Goal: Information Seeking & Learning: Learn about a topic

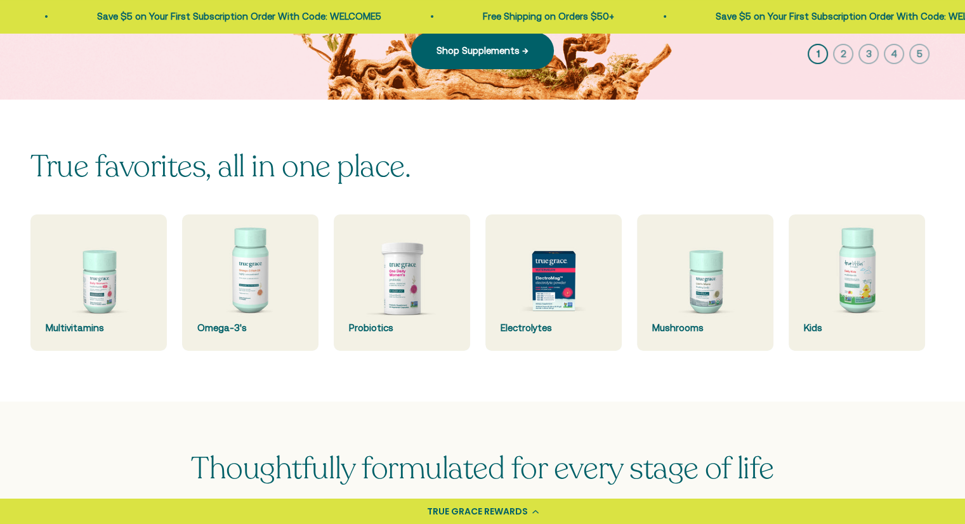
scroll to position [254, 0]
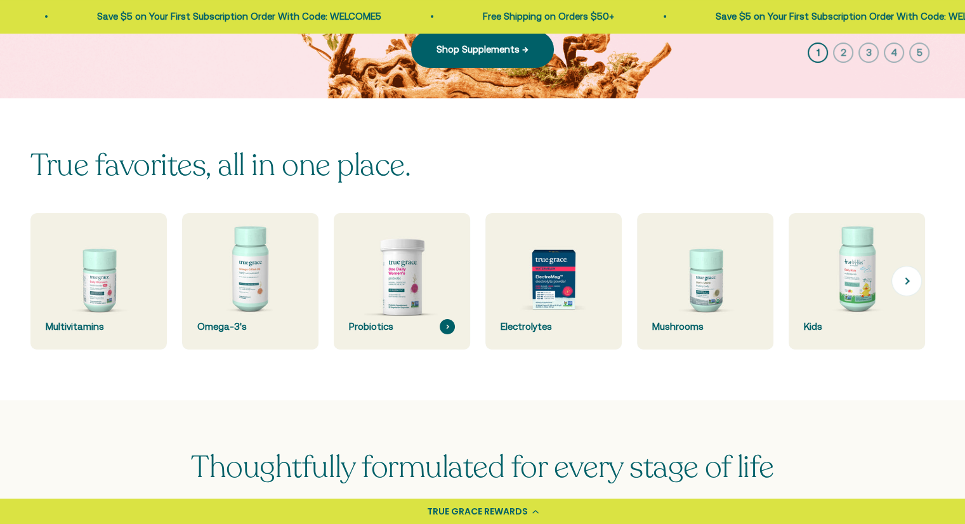
click at [406, 280] on img at bounding box center [402, 281] width 145 height 145
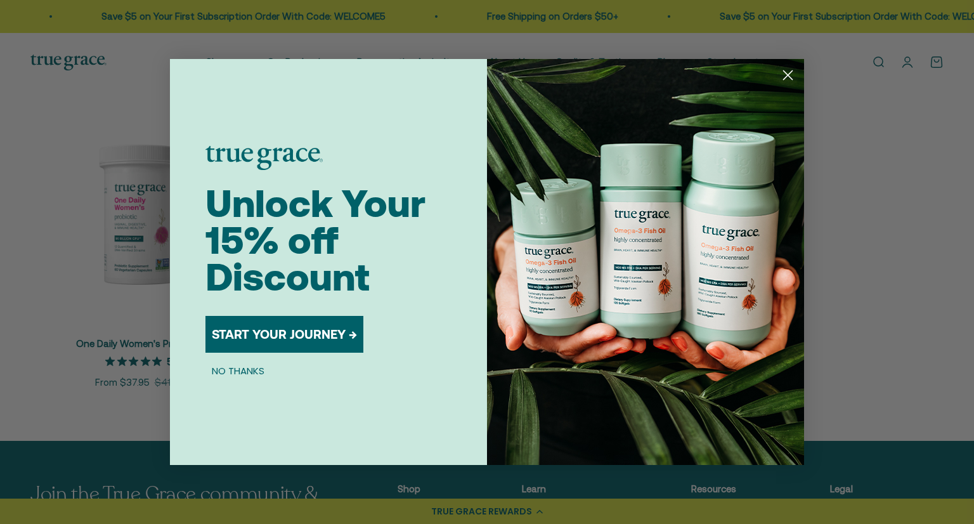
drag, startPoint x: 138, startPoint y: 208, endPoint x: 789, endPoint y: 78, distance: 664.2
click at [789, 78] on circle "Close dialog" at bounding box center [788, 75] width 21 height 21
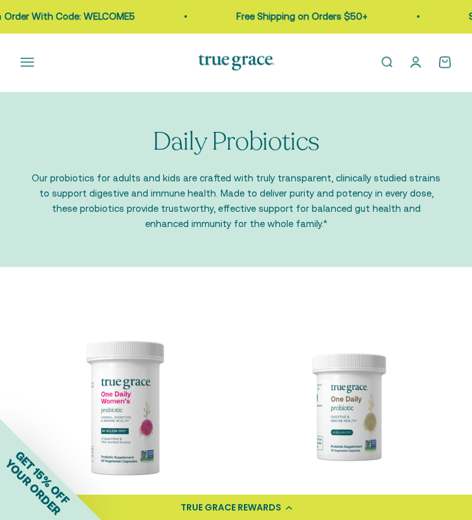
click at [215, 56] on img at bounding box center [237, 63] width 76 height 16
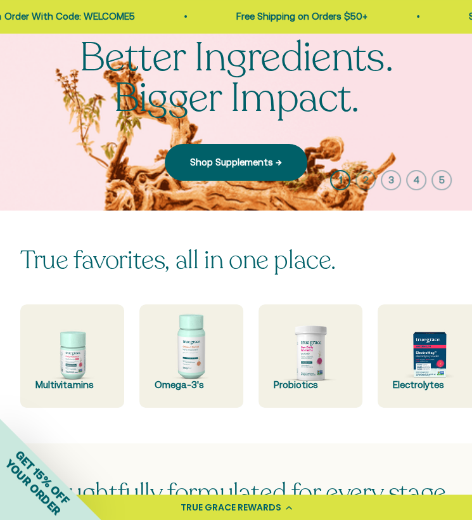
scroll to position [190, 0]
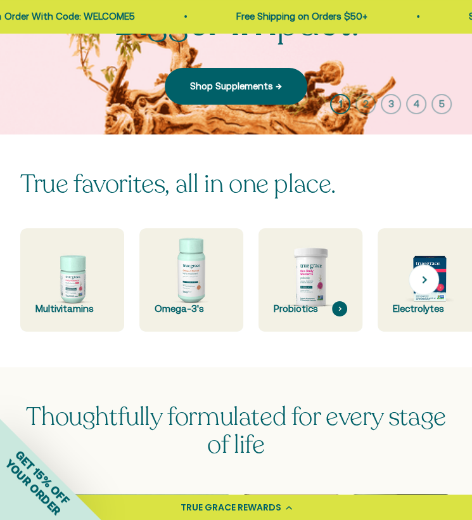
click at [301, 277] on img at bounding box center [311, 280] width 110 height 110
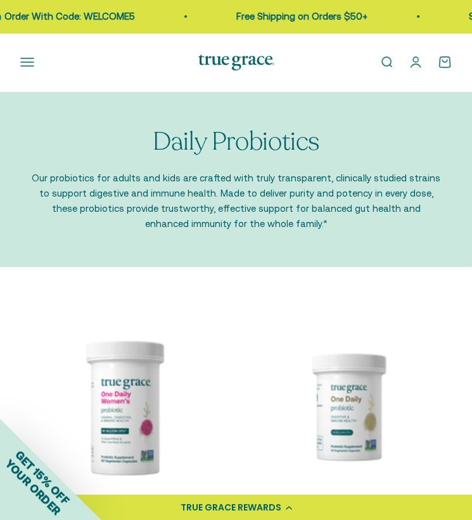
click at [287, 228] on p "Our probiotics for adults and kids are crafted with truly transparent, clinical…" at bounding box center [236, 201] width 412 height 61
drag, startPoint x: 110, startPoint y: 122, endPoint x: 191, endPoint y: 137, distance: 82.5
click at [191, 137] on div "Daily Probiotics Our probiotics for adults and kids are crafted with truly tran…" at bounding box center [236, 179] width 472 height 175
click at [85, 123] on div "Daily Probiotics Our probiotics for adults and kids are crafted with truly tran…" at bounding box center [236, 179] width 472 height 175
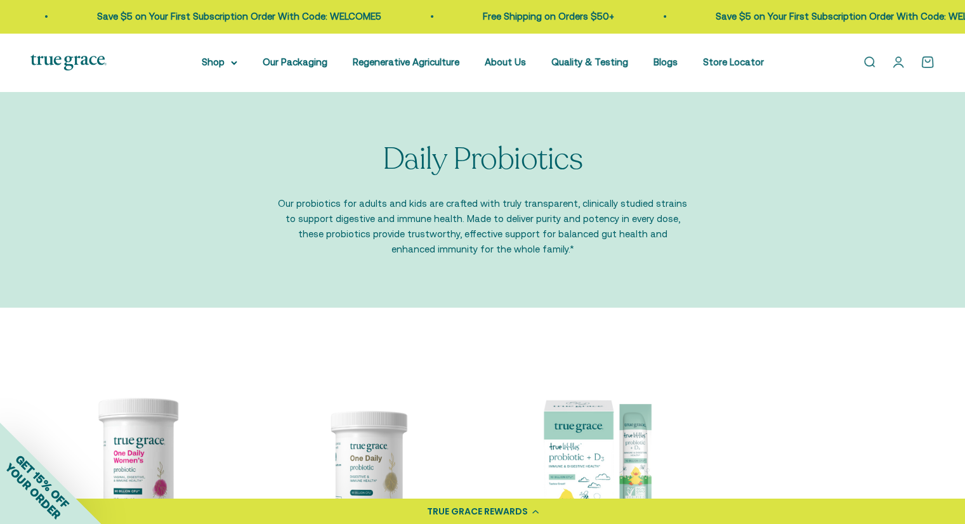
click at [50, 66] on img at bounding box center [68, 63] width 76 height 16
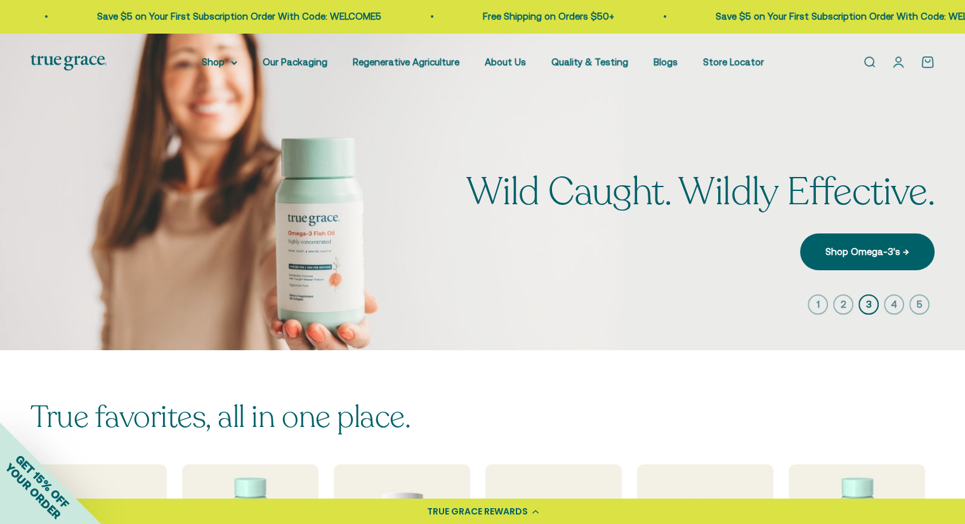
click at [63, 59] on img at bounding box center [68, 63] width 76 height 16
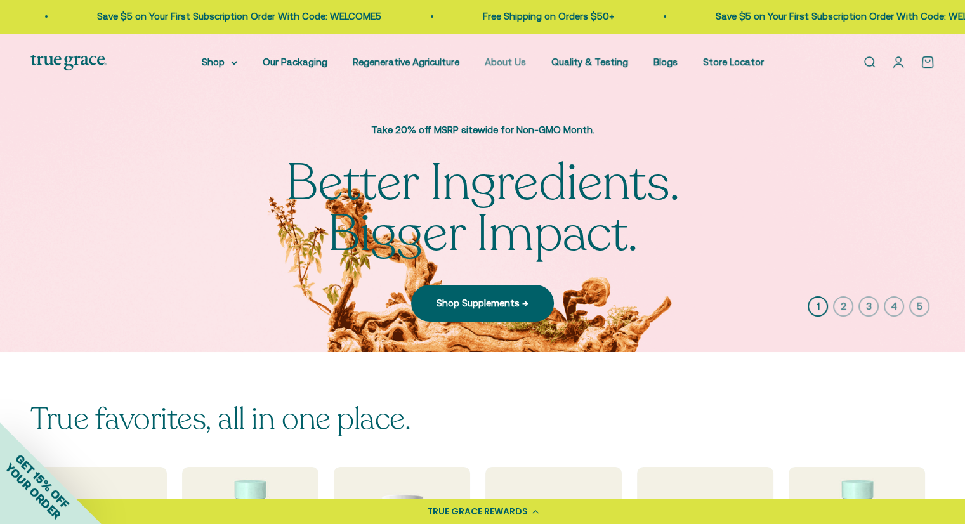
click at [509, 63] on link "About Us" at bounding box center [505, 61] width 41 height 11
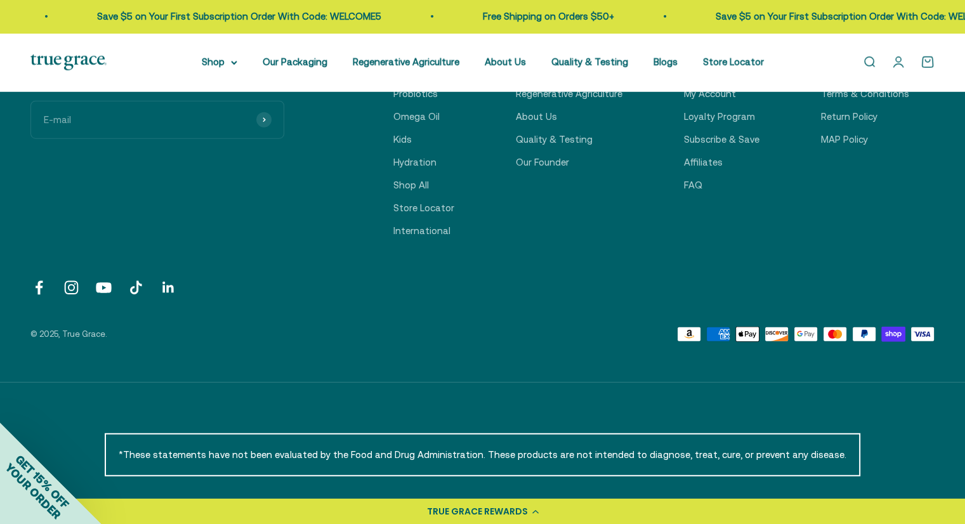
scroll to position [3420, 0]
